Goal: Information Seeking & Learning: Learn about a topic

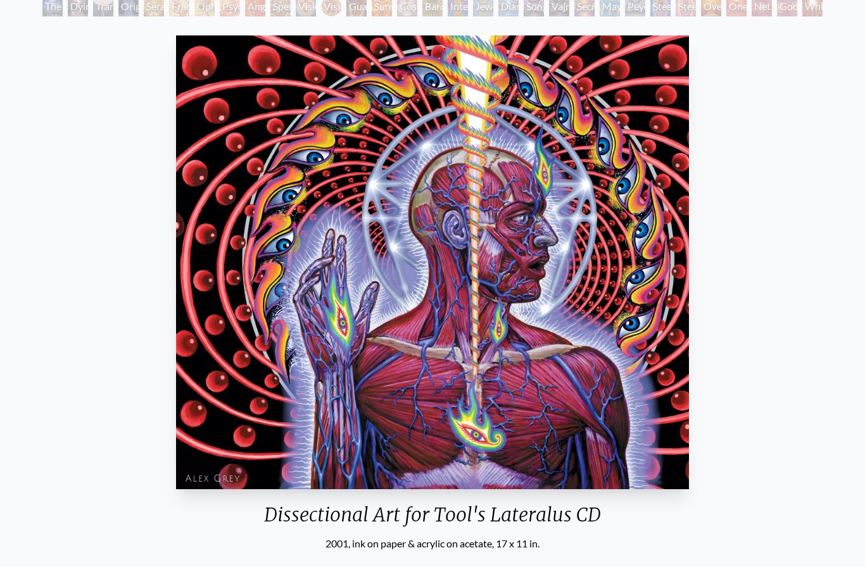
scroll to position [158, 0]
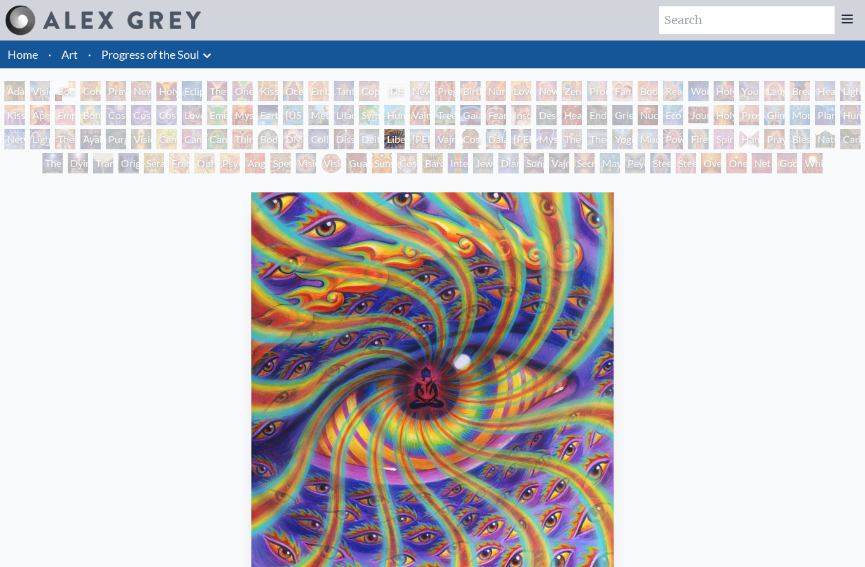
click at [13, 92] on div "Adam & Eve" at bounding box center [14, 91] width 20 height 20
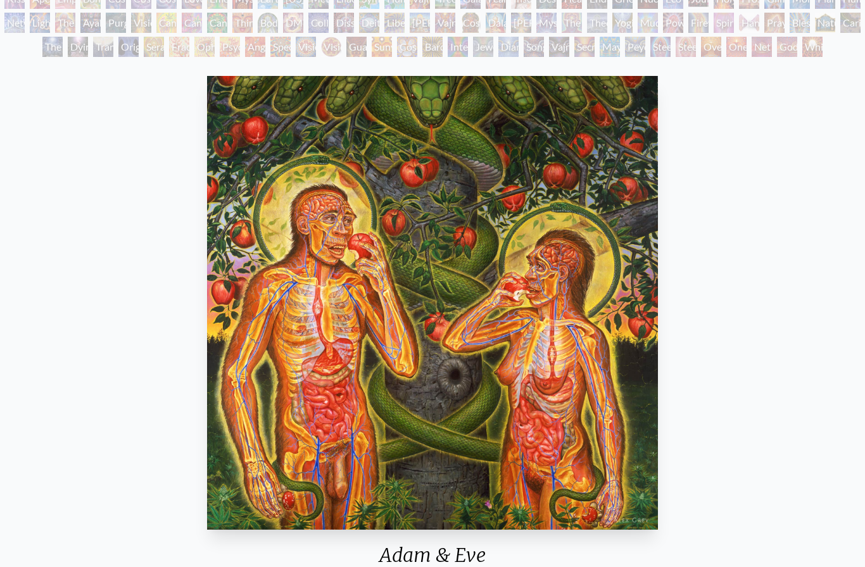
scroll to position [127, 0]
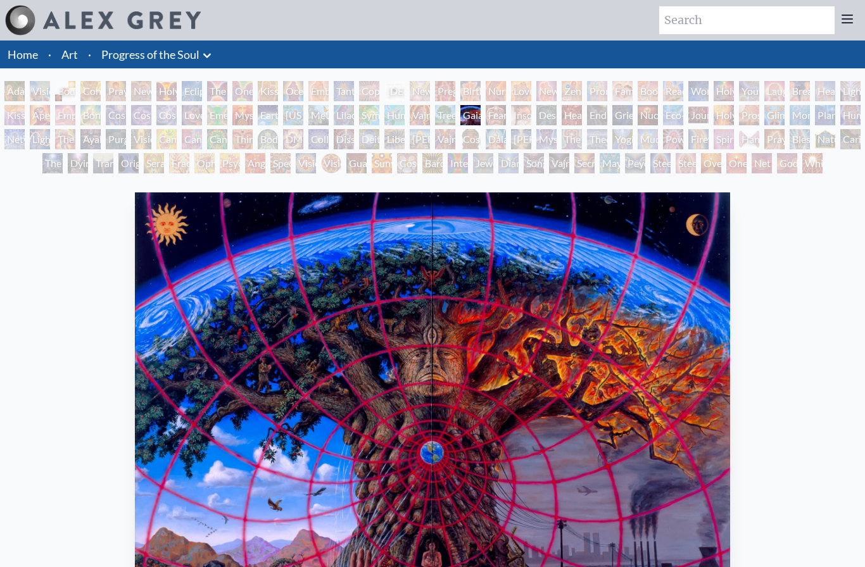
click at [74, 60] on link "Art" at bounding box center [69, 55] width 16 height 18
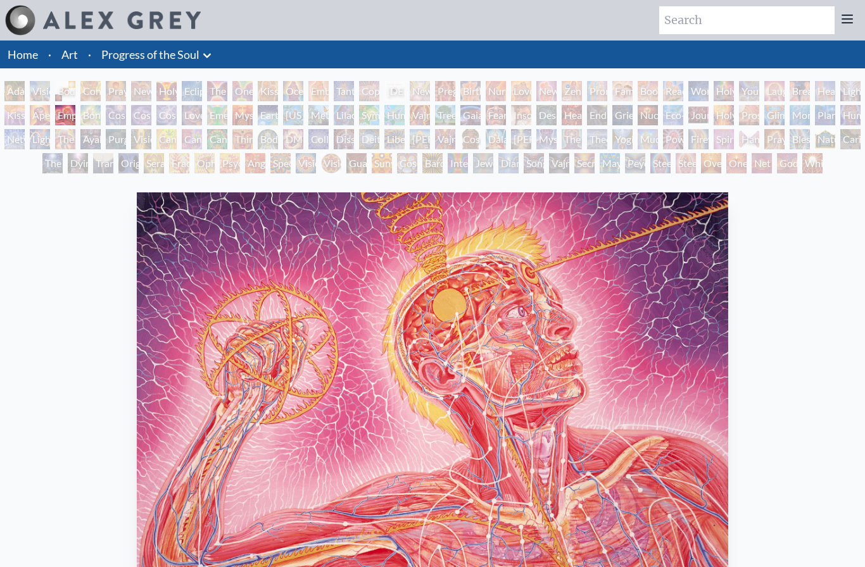
scroll to position [172, 0]
